Goal: Task Accomplishment & Management: Use online tool/utility

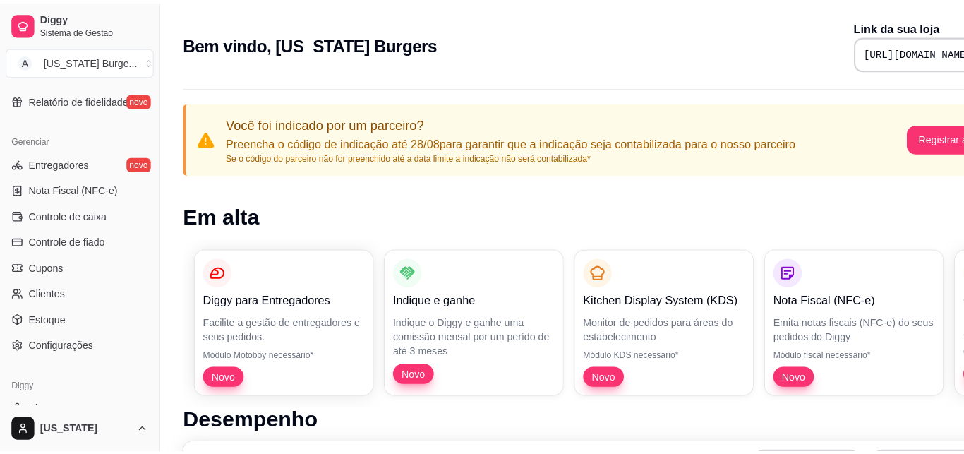
scroll to position [531, 0]
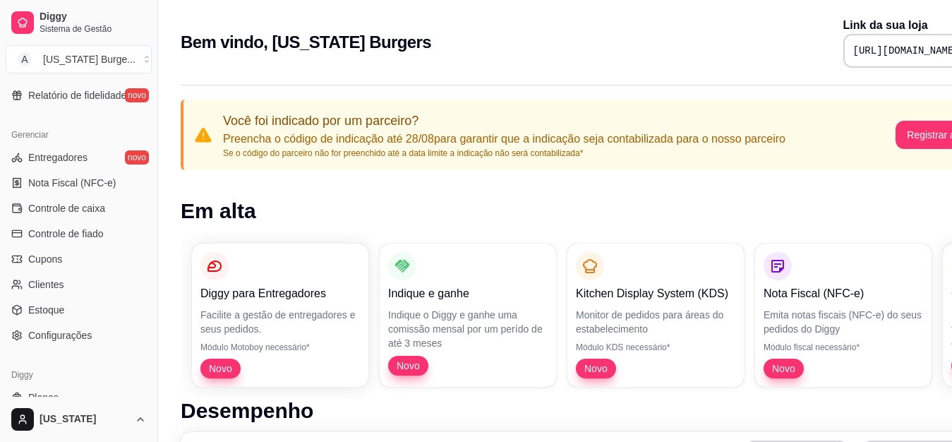
click at [82, 207] on span "Controle de caixa" at bounding box center [66, 208] width 77 height 14
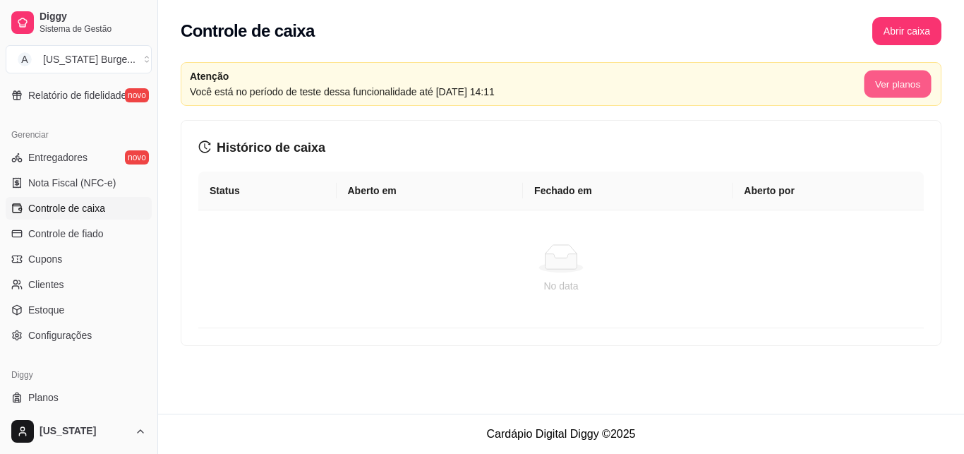
click at [889, 85] on button "Ver planos" at bounding box center [897, 85] width 67 height 28
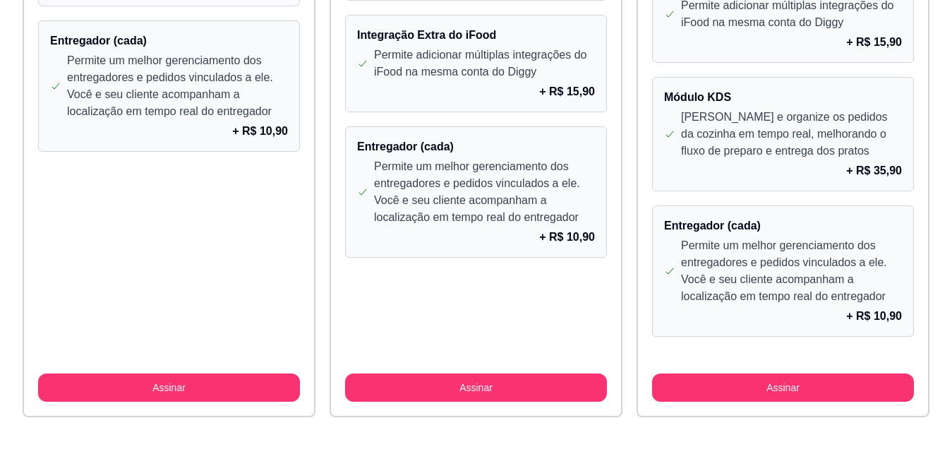
scroll to position [1338, 0]
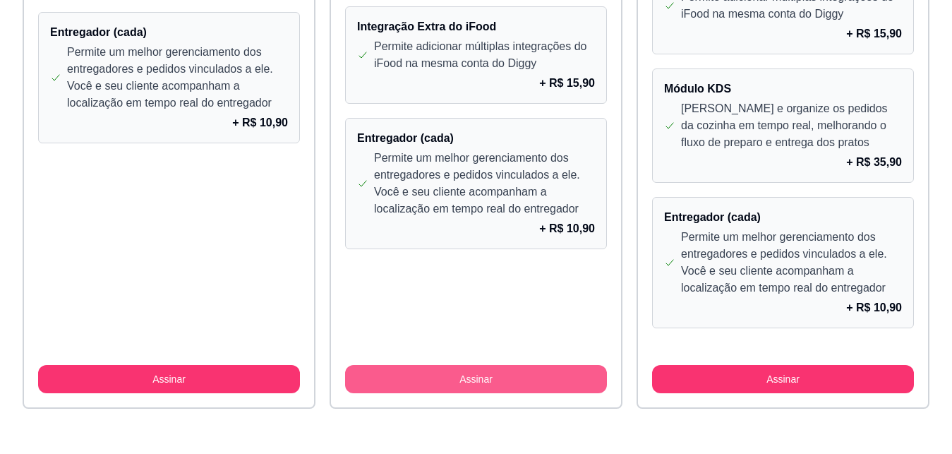
click at [557, 366] on button "Assinar" at bounding box center [476, 379] width 262 height 28
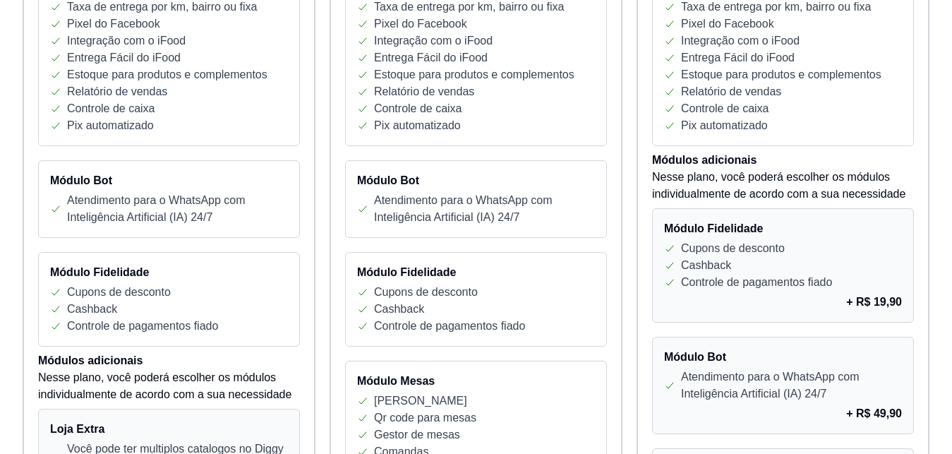
scroll to position [48, 0]
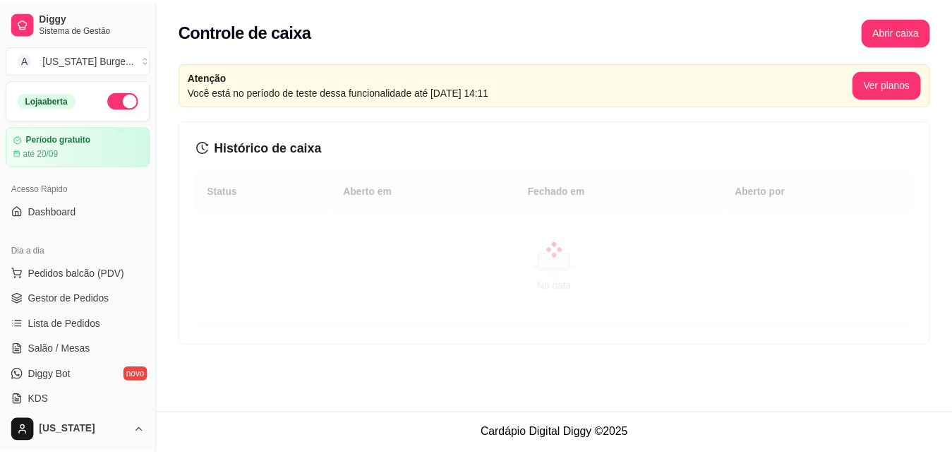
scroll to position [531, 0]
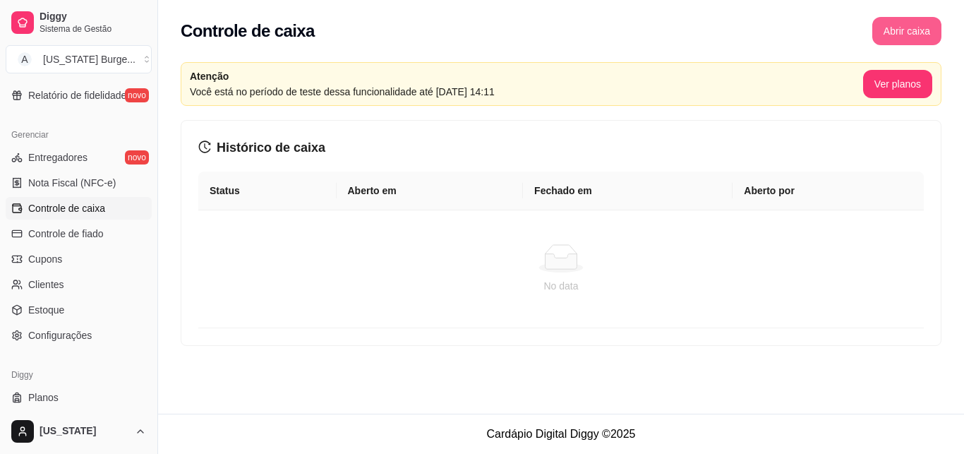
click at [891, 30] on button "Abrir caixa" at bounding box center [906, 31] width 69 height 28
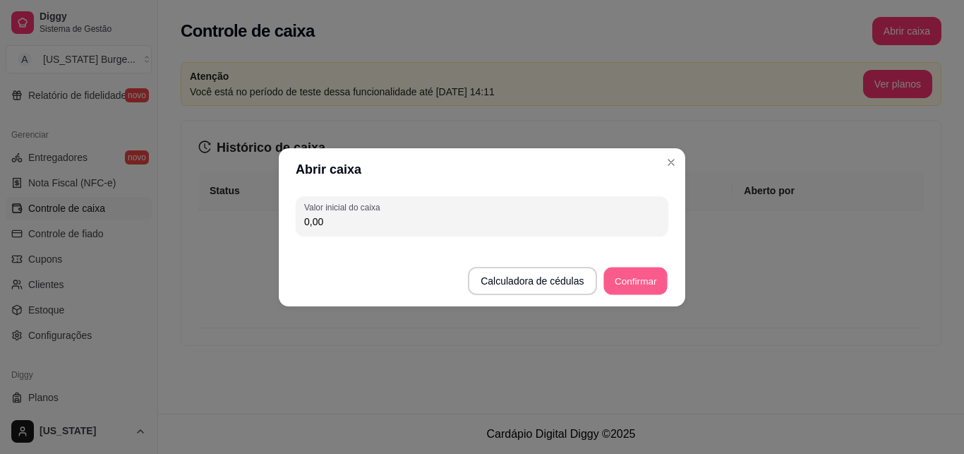
click at [654, 282] on button "Confirmar" at bounding box center [635, 281] width 64 height 28
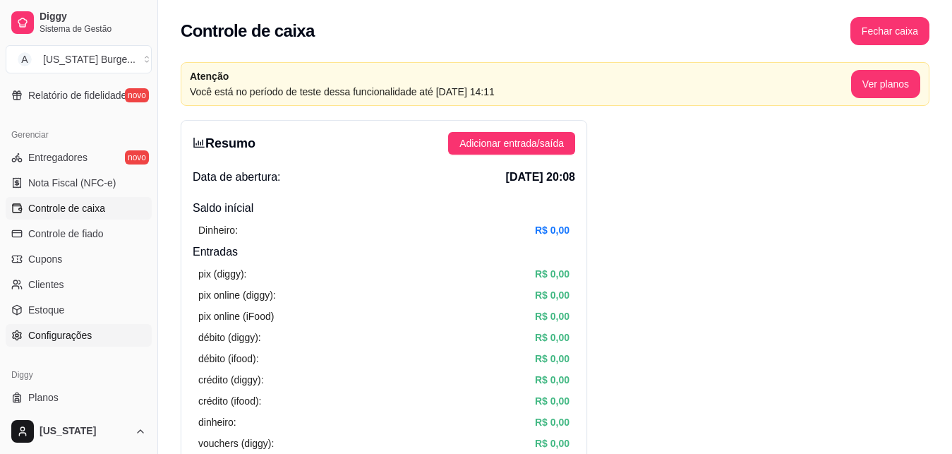
click at [45, 337] on span "Configurações" at bounding box center [60, 335] width 64 height 14
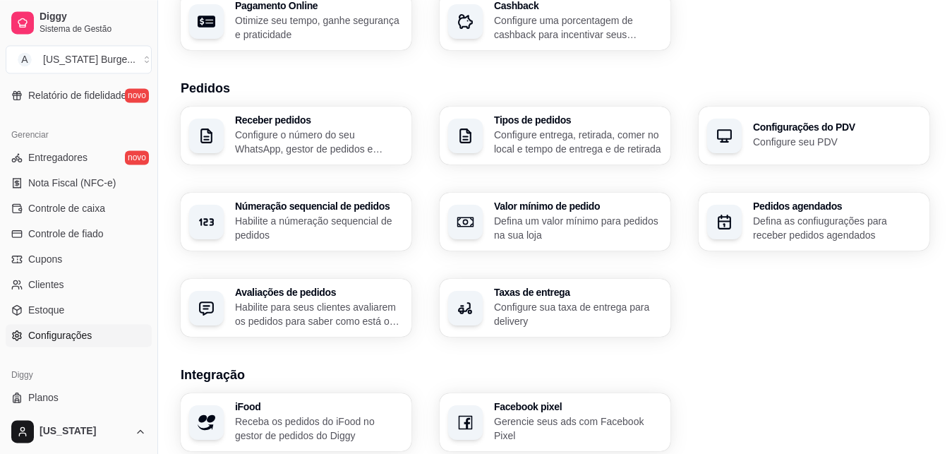
scroll to position [263, 0]
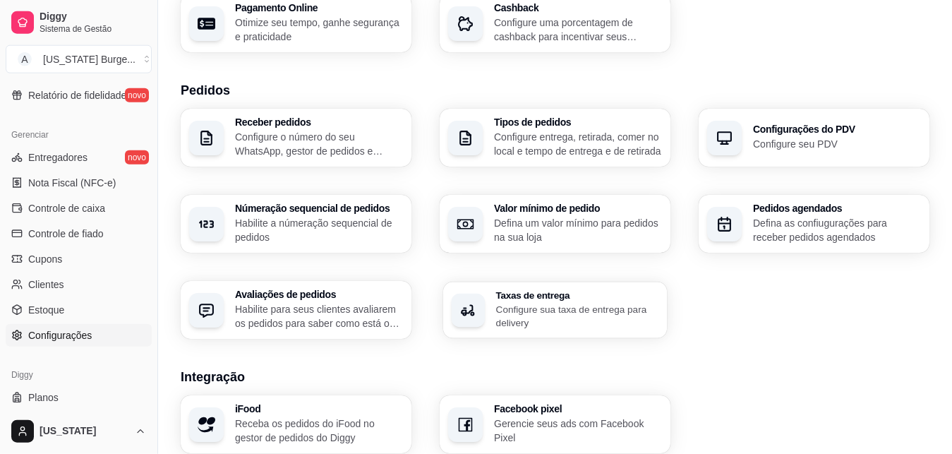
click at [572, 326] on p "Configure sua taxa de entrega para delivery" at bounding box center [577, 316] width 163 height 28
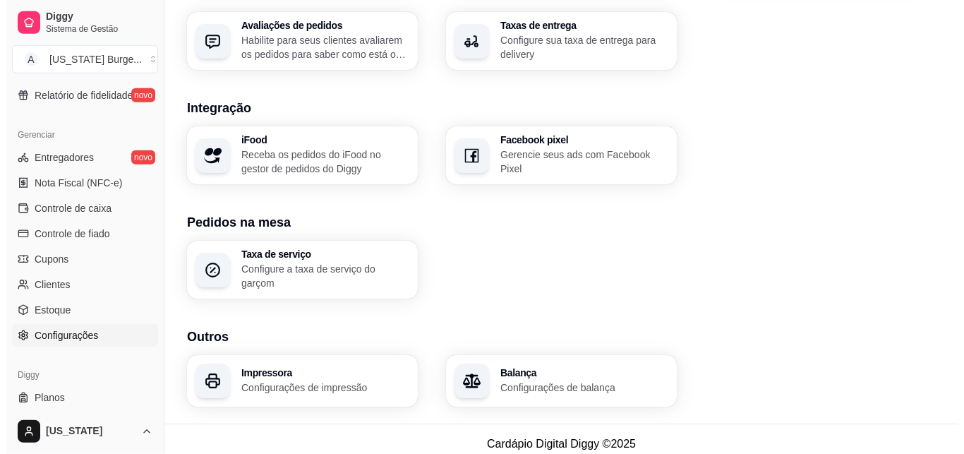
scroll to position [535, 0]
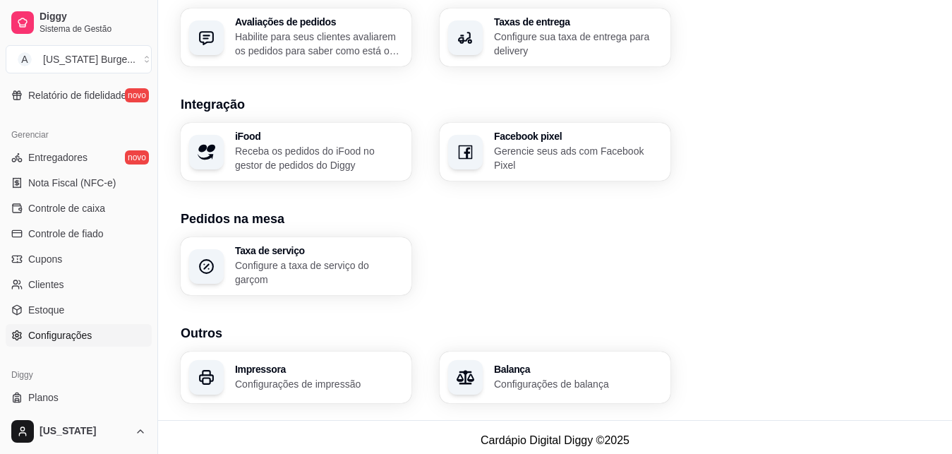
click at [318, 365] on h3 "Impressora" at bounding box center [319, 369] width 168 height 10
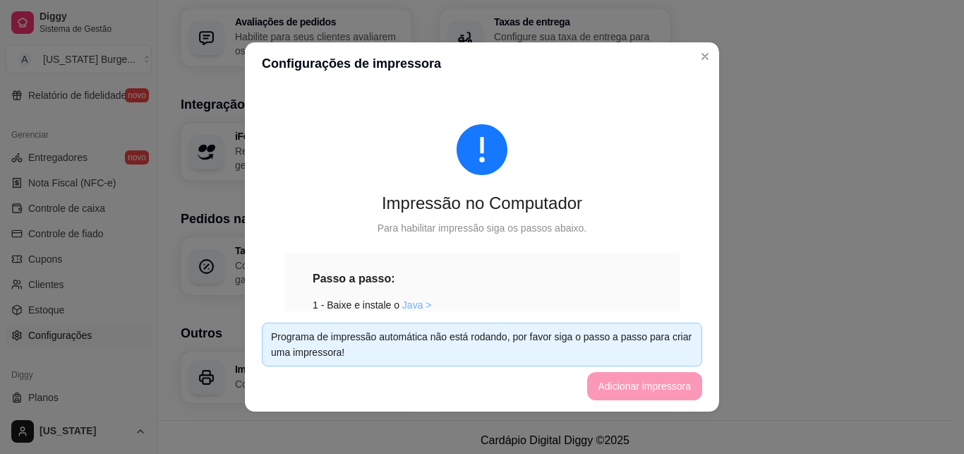
click at [404, 305] on link "Java >" at bounding box center [417, 304] width 30 height 11
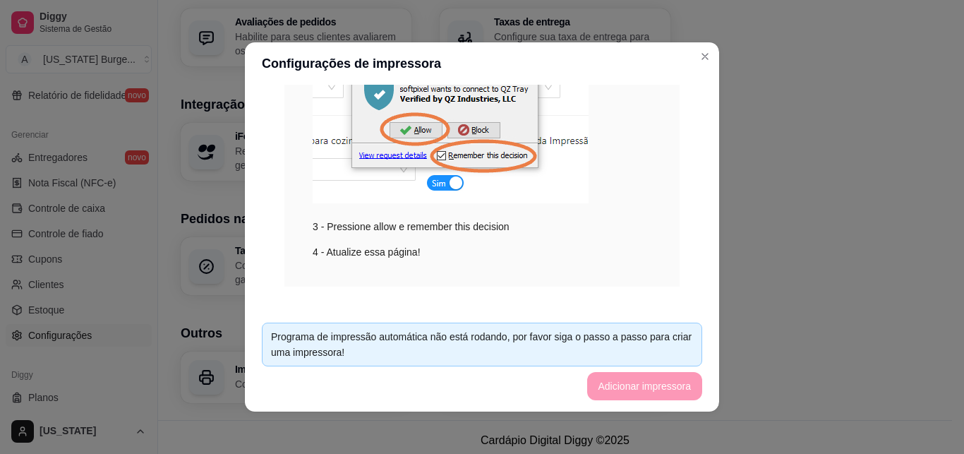
scroll to position [336, 0]
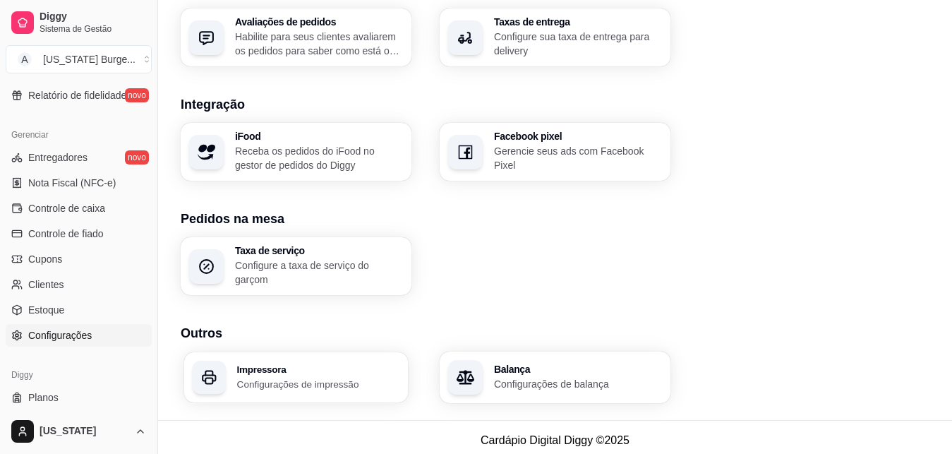
click at [277, 364] on h3 "Impressora" at bounding box center [318, 369] width 163 height 10
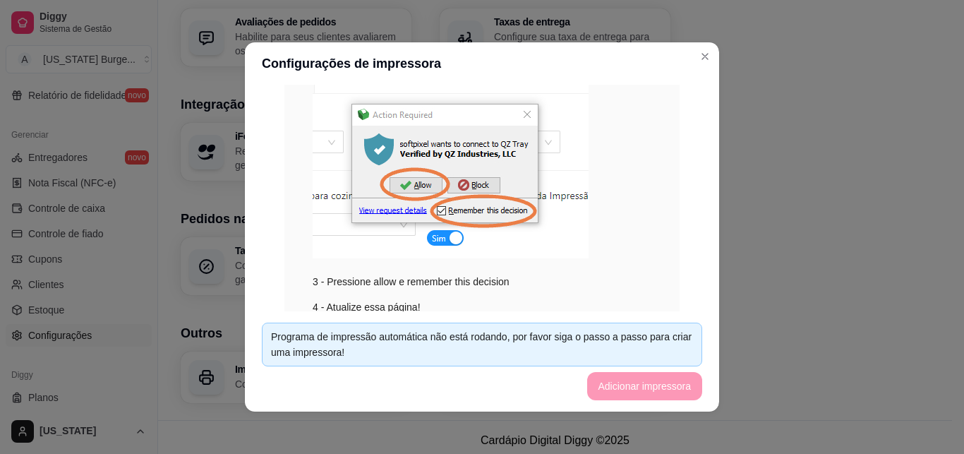
scroll to position [342, 0]
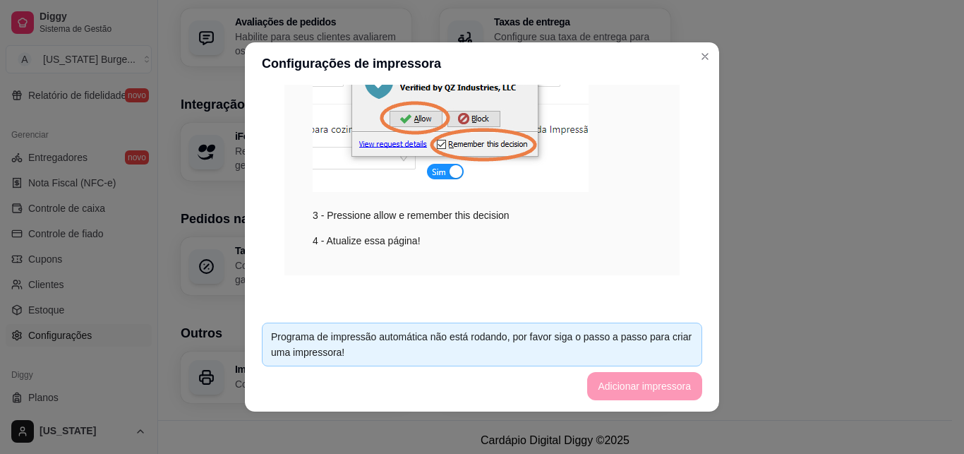
click at [673, 280] on div "Impressão no Computador Para habilitar impressão siga os passos abaixo. Passo a…" at bounding box center [482, 29] width 440 height 560
drag, startPoint x: 436, startPoint y: 162, endPoint x: 414, endPoint y: 215, distance: 56.9
click at [431, 208] on div "3 - Pressione allow e remember this decision" at bounding box center [482, 114] width 339 height 217
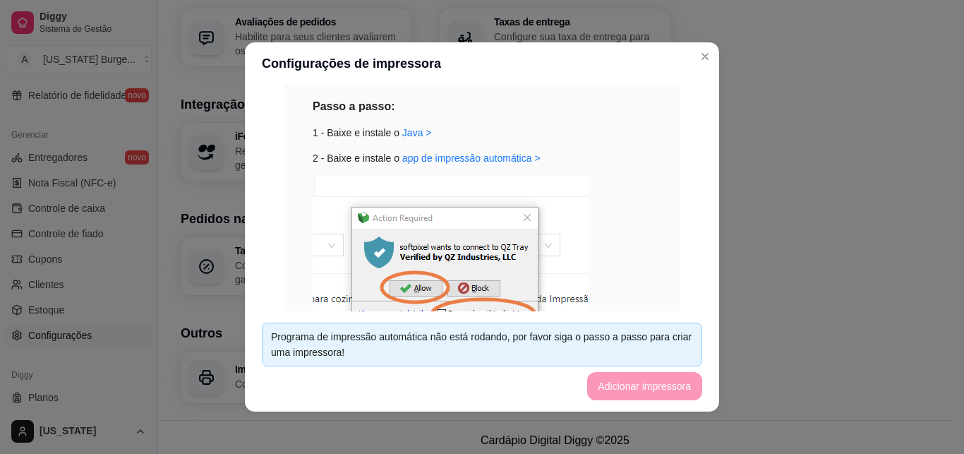
scroll to position [169, 0]
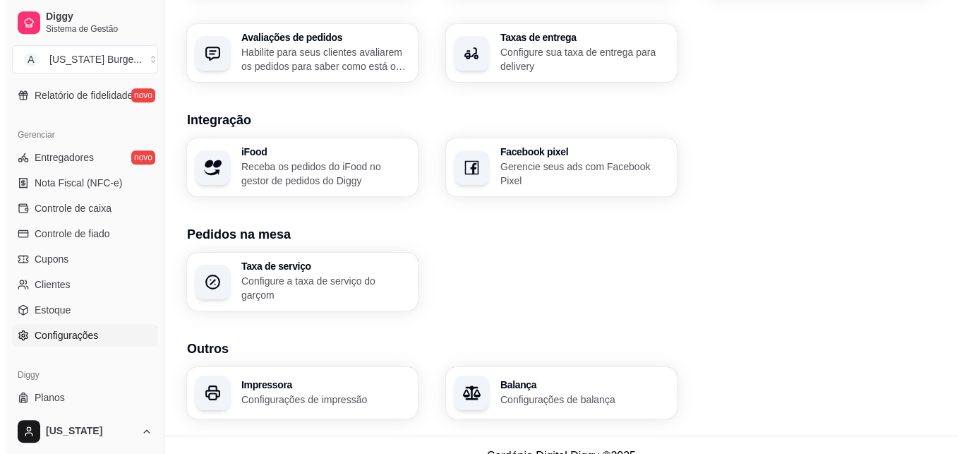
scroll to position [513, 0]
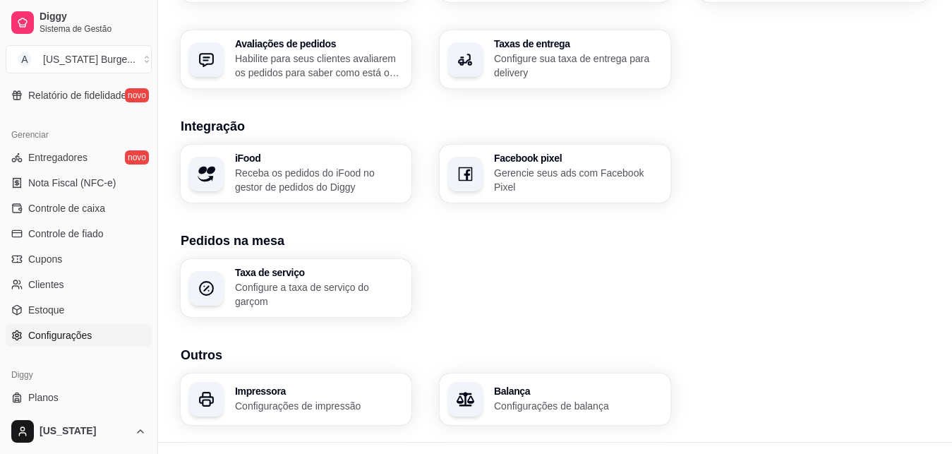
click at [345, 373] on div "Impressora Configurações de impressão" at bounding box center [296, 399] width 231 height 52
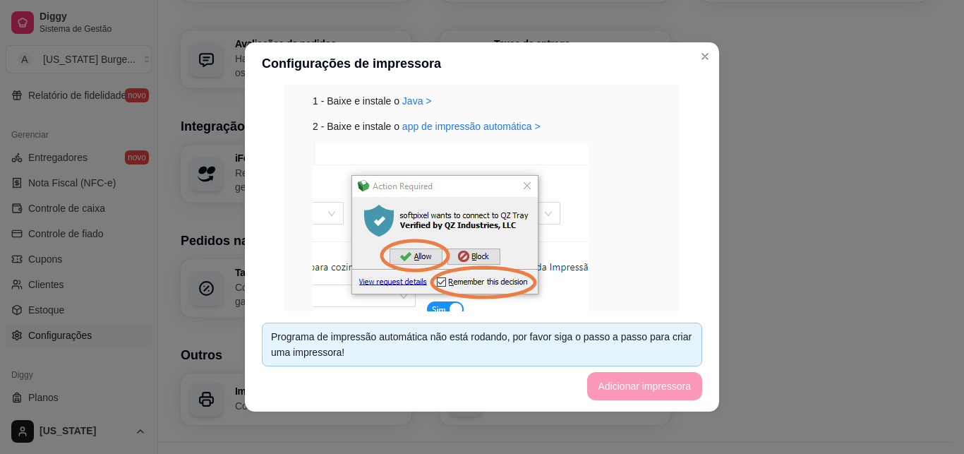
scroll to position [345, 0]
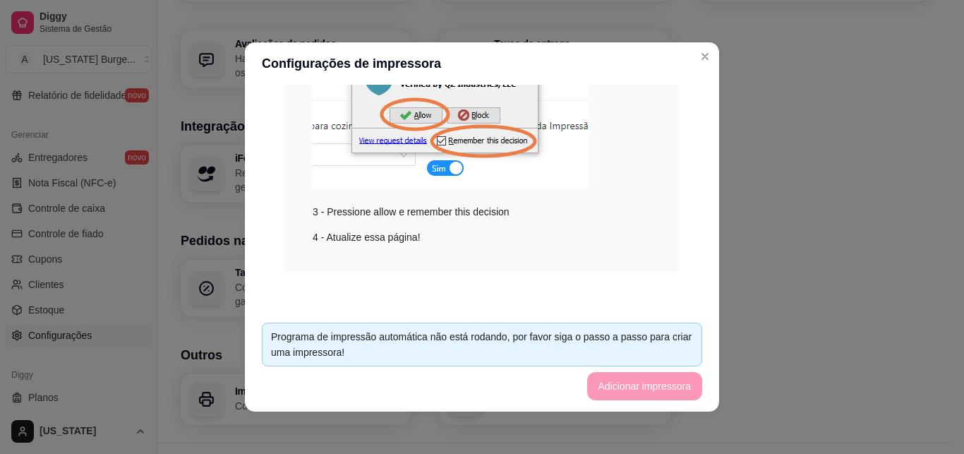
click at [458, 322] on footer "Programa de impressão automática não está rodando, por favor siga o passo a pas…" at bounding box center [482, 361] width 474 height 100
click at [388, 140] on img at bounding box center [451, 96] width 276 height 186
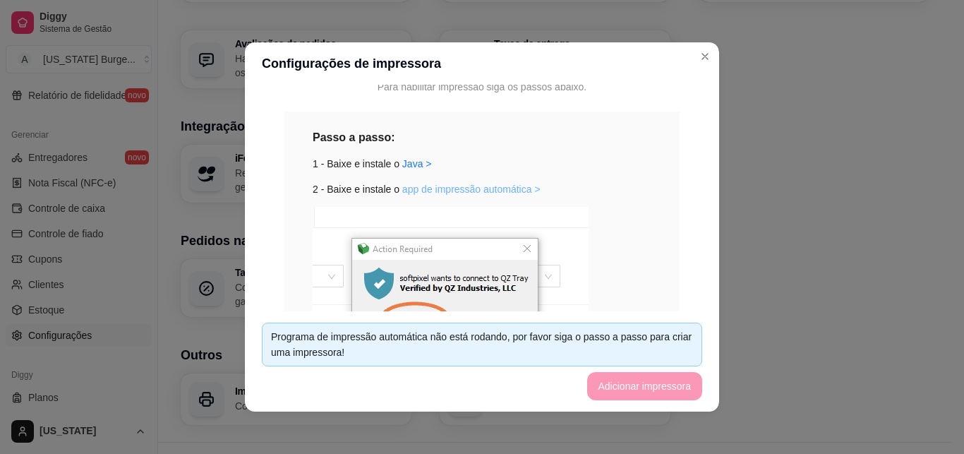
click at [435, 189] on link "app de impressão automática >" at bounding box center [471, 189] width 138 height 11
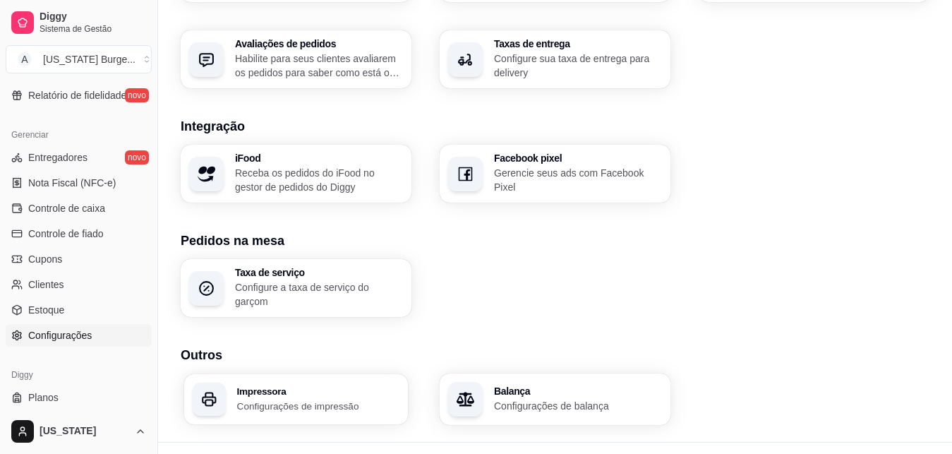
click at [238, 399] on p "Configurações de impressão" at bounding box center [318, 405] width 163 height 13
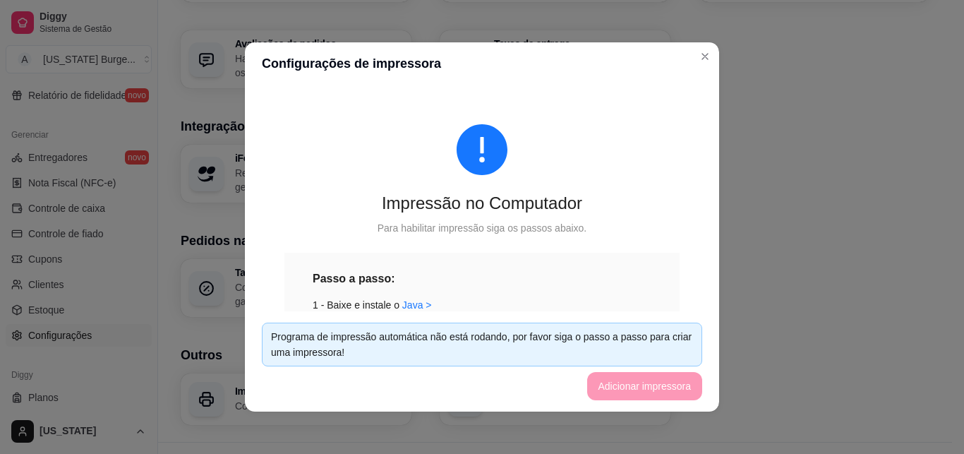
scroll to position [44, 0]
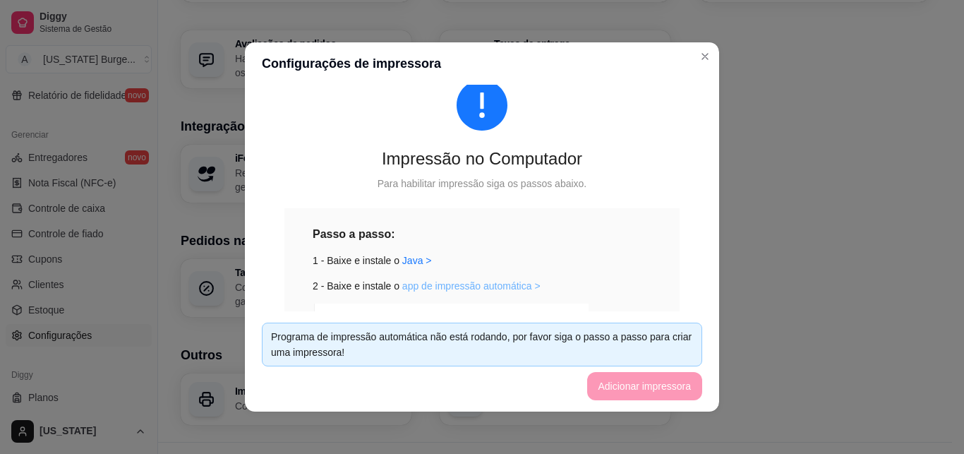
click at [416, 289] on link "app de impressão automática >" at bounding box center [471, 285] width 138 height 11
click at [692, 83] on header "Configurações de impressora" at bounding box center [482, 63] width 474 height 42
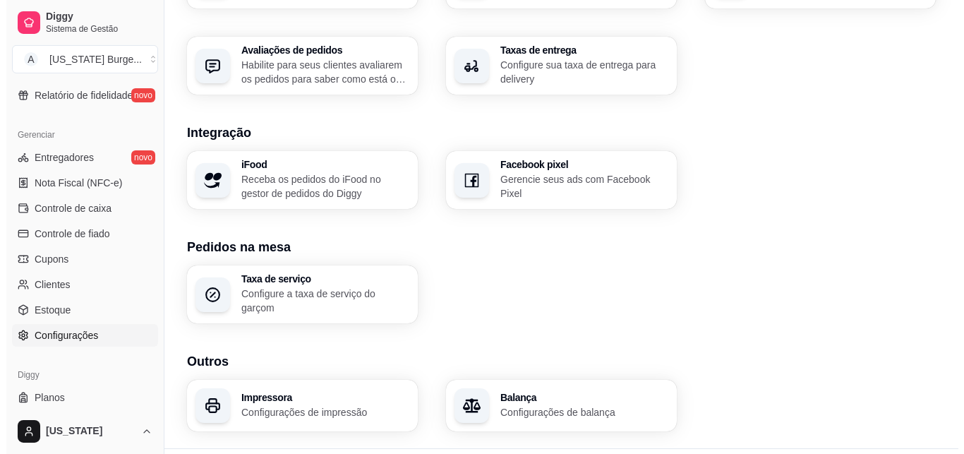
scroll to position [535, 0]
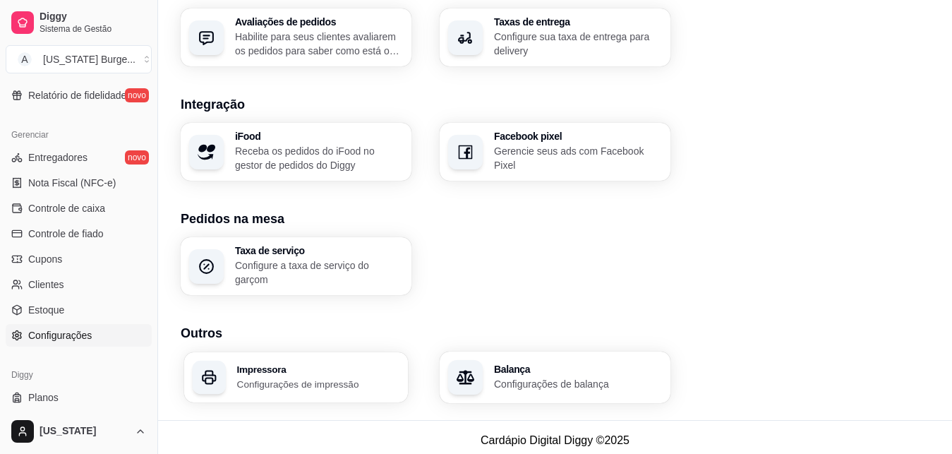
click at [284, 368] on div "Impressora Configurações de impressão" at bounding box center [318, 377] width 163 height 26
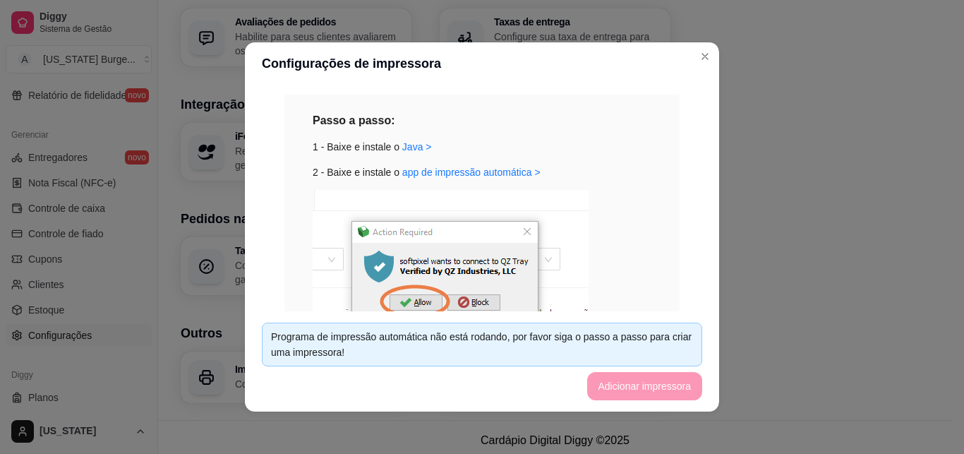
scroll to position [167, 0]
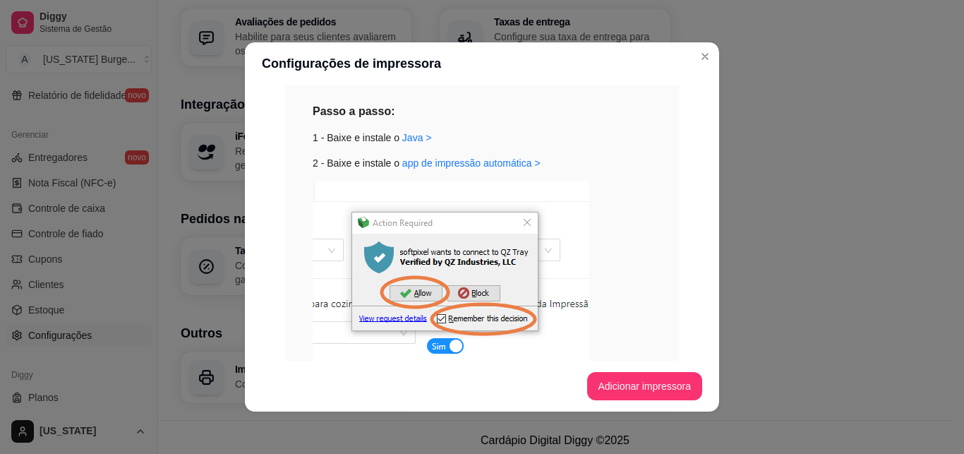
click at [380, 317] on img at bounding box center [451, 274] width 276 height 186
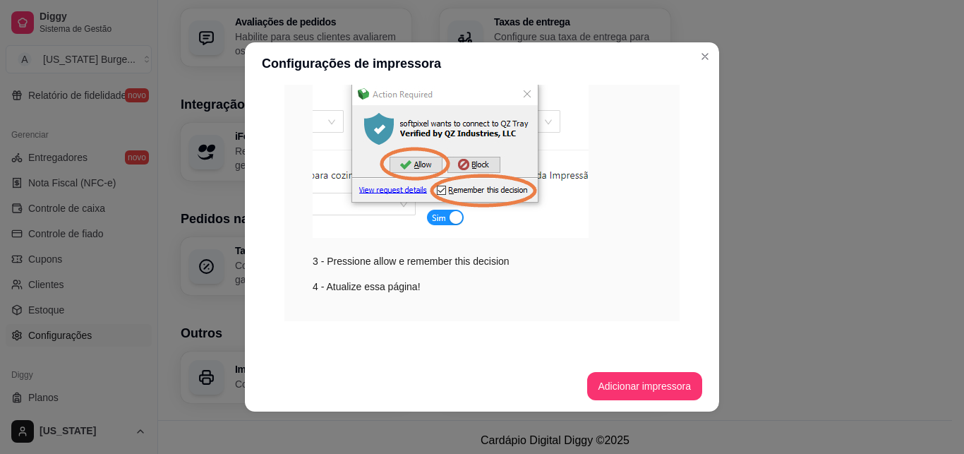
click at [699, 344] on div "Impressão no Computador Para habilitar impressão siga os passos abaixo. Passo a…" at bounding box center [482, 223] width 474 height 276
click at [594, 392] on button "Adicionar impressora" at bounding box center [645, 387] width 112 height 28
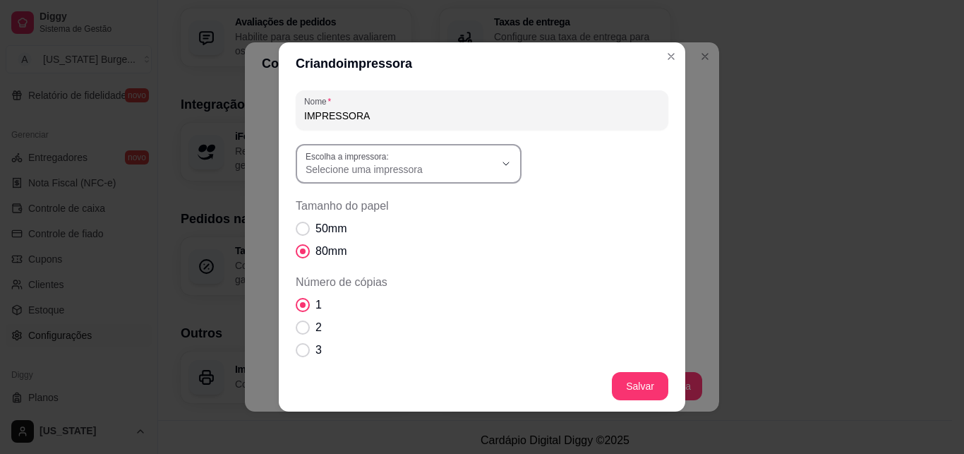
click at [402, 162] on span "Selecione uma impressora" at bounding box center [400, 169] width 189 height 14
click at [354, 256] on span "EPSON TM-T20X" at bounding box center [395, 249] width 181 height 13
type input "EPSON TM-T20X"
select select "EPSON TM-T20X"
click at [636, 371] on footer "Salvar" at bounding box center [482, 386] width 407 height 51
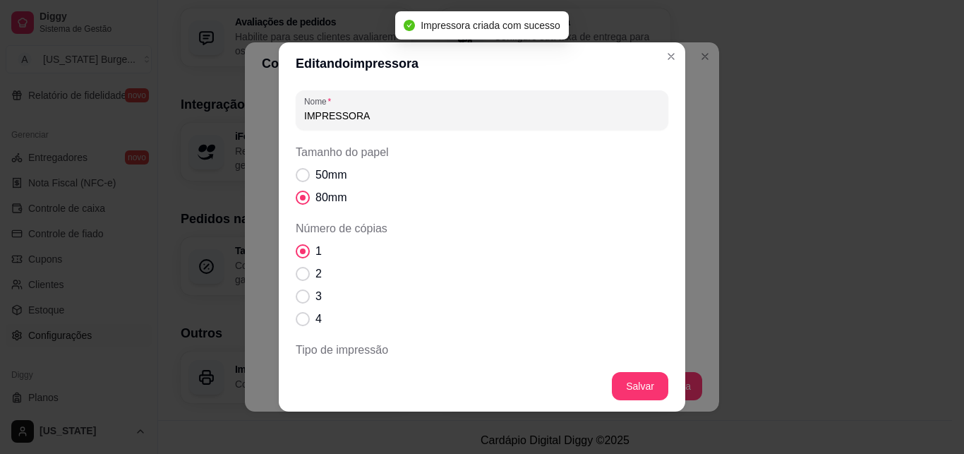
scroll to position [462, 0]
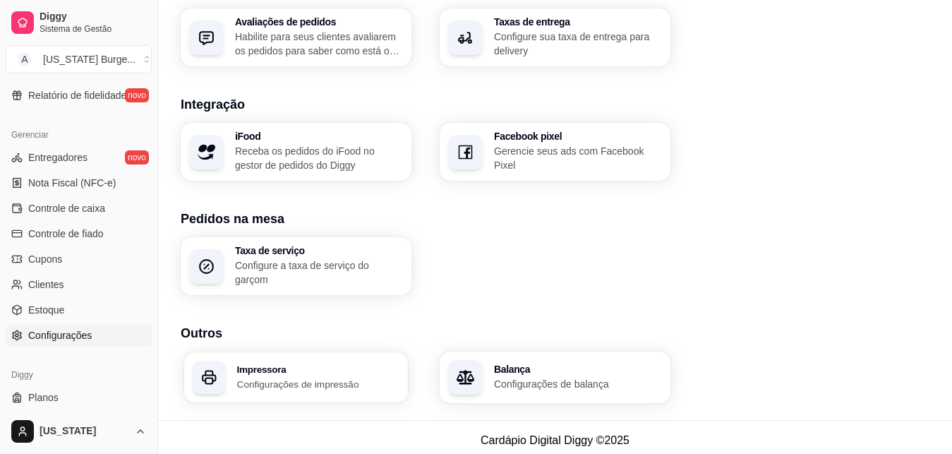
click at [279, 377] on p "Configurações de impressão" at bounding box center [318, 383] width 163 height 13
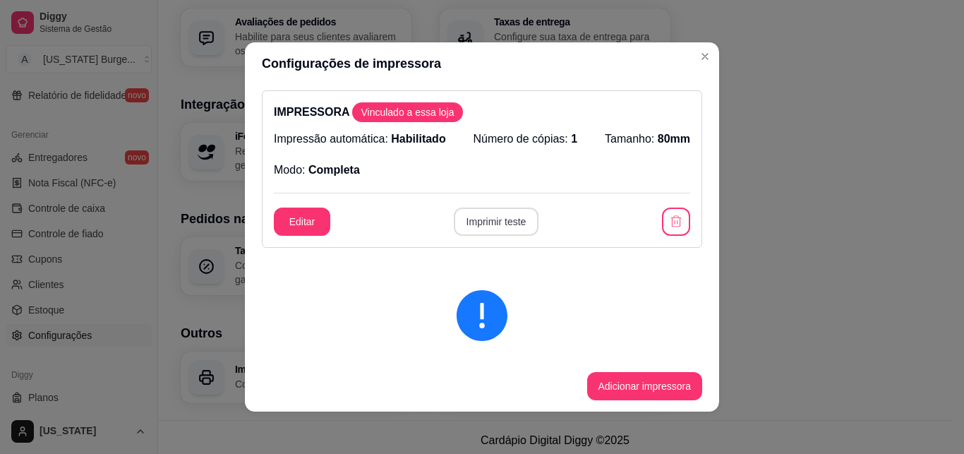
click at [495, 218] on button "Imprimir teste" at bounding box center [496, 222] width 85 height 28
click at [320, 210] on button "Editar" at bounding box center [302, 222] width 56 height 28
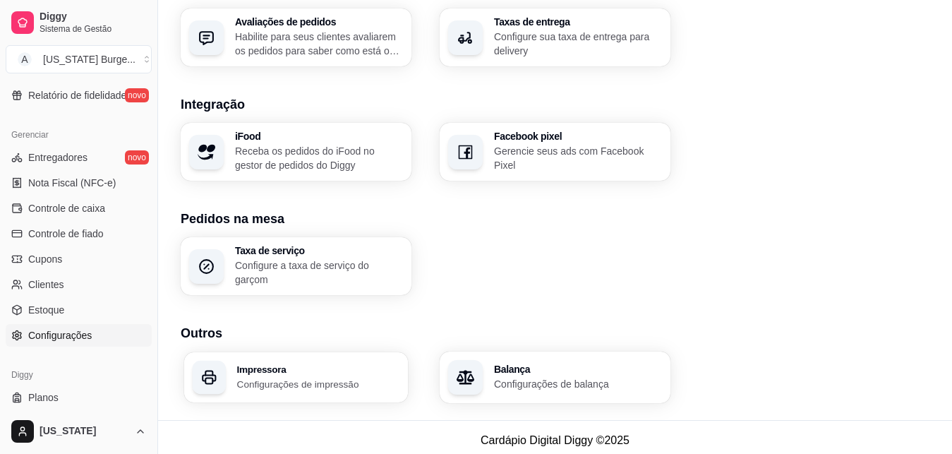
click at [308, 387] on div "Impressora Configurações de impressão" at bounding box center [296, 377] width 224 height 50
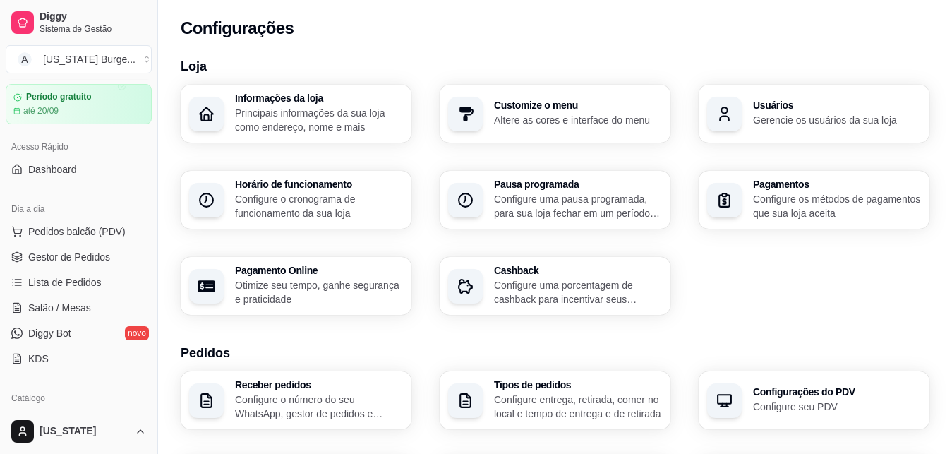
scroll to position [0, 0]
